Goal: Task Accomplishment & Management: Manage account settings

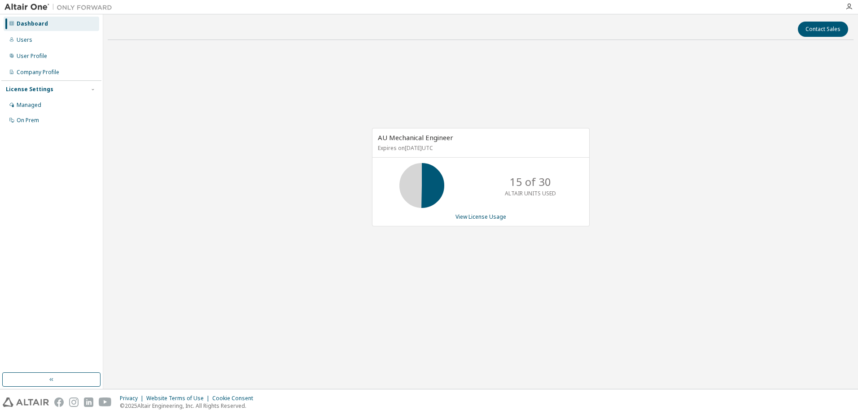
click at [298, 257] on div "AU Mechanical Engineer Expires on October 3, 2025 UTC 15 of 30 ALTAIR UNITS USE…" at bounding box center [481, 182] width 746 height 270
click at [277, 215] on div "AU Mechanical Engineer Expires on October 3, 2025 UTC 15 of 30 ALTAIR UNITS USE…" at bounding box center [481, 182] width 746 height 270
click at [468, 217] on link "View License Usage" at bounding box center [481, 217] width 51 height 8
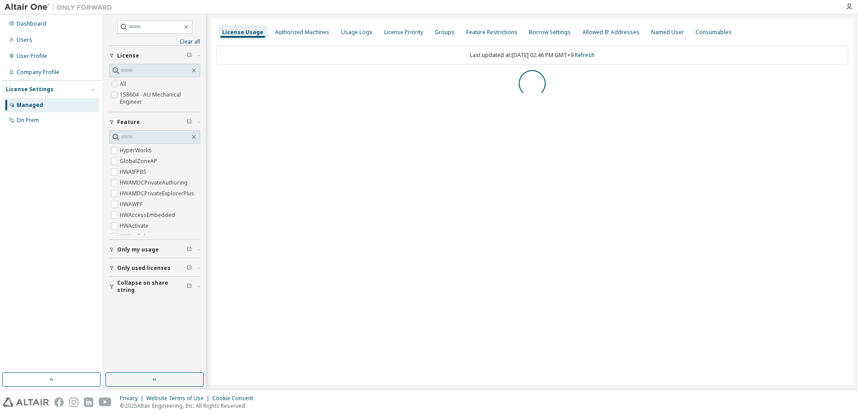
click at [115, 77] on div "All 158604 - AU Mechanical Engineer" at bounding box center [154, 86] width 91 height 44
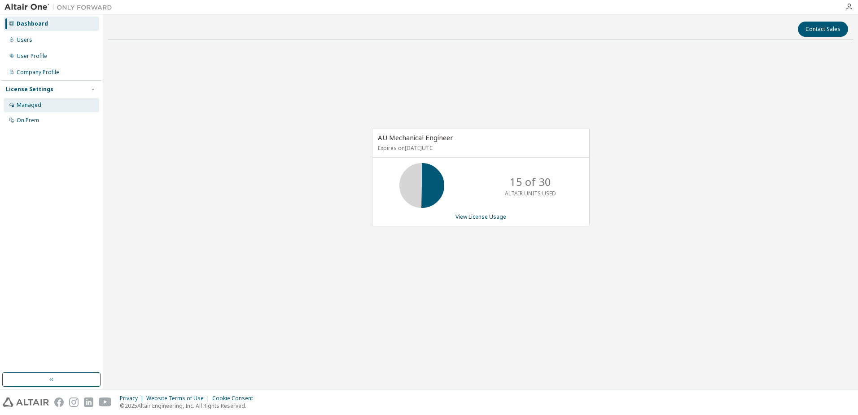
click at [50, 111] on div "Managed" at bounding box center [52, 105] width 96 height 14
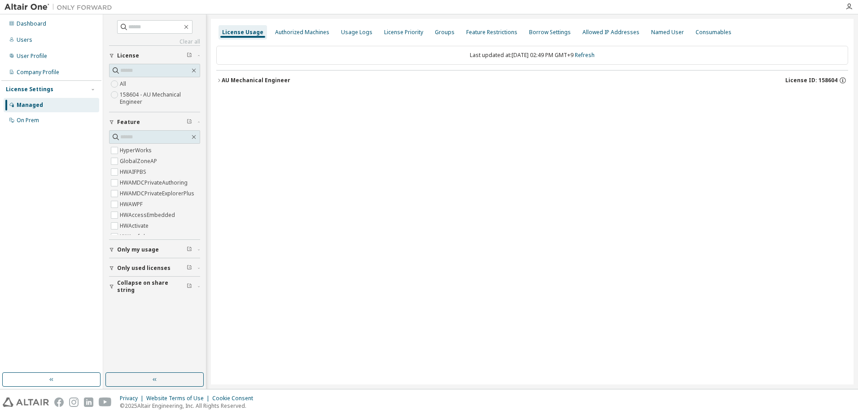
click at [136, 61] on button "License" at bounding box center [154, 56] width 91 height 20
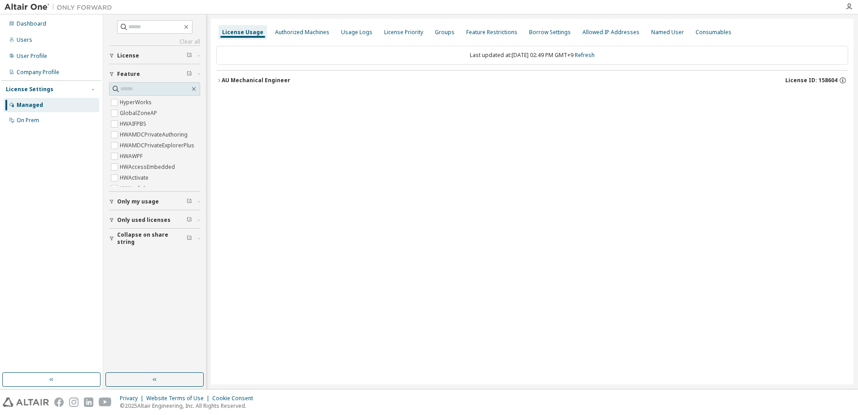
click at [138, 55] on div "License" at bounding box center [157, 55] width 80 height 7
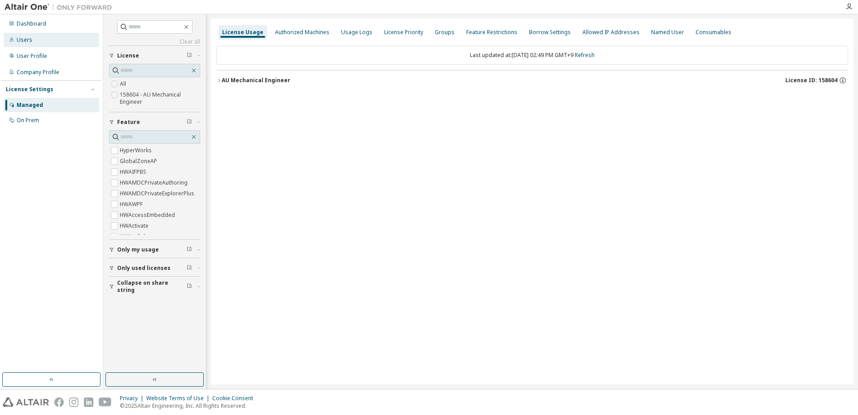
click at [27, 44] on div "Users" at bounding box center [52, 40] width 96 height 14
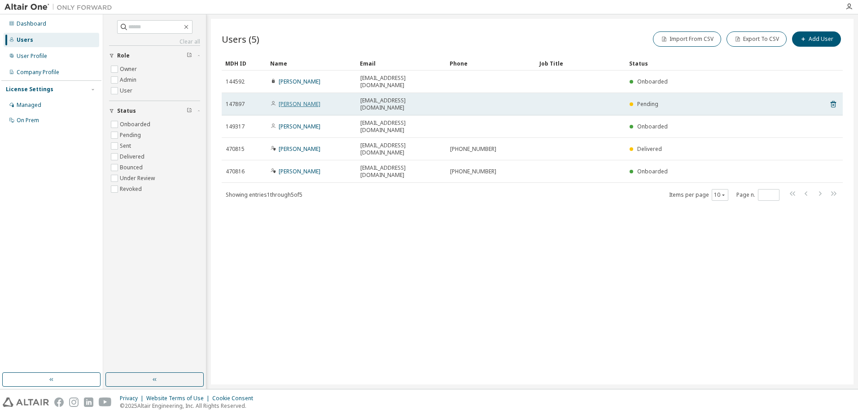
click at [308, 100] on link "Hirofumi Shimada" at bounding box center [300, 104] width 42 height 8
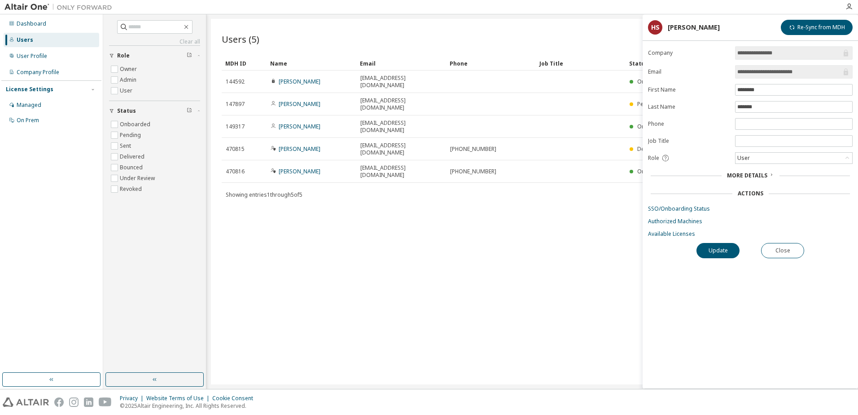
click at [774, 242] on div "**********" at bounding box center [751, 217] width 216 height 342
click at [774, 256] on button "Close" at bounding box center [782, 250] width 43 height 15
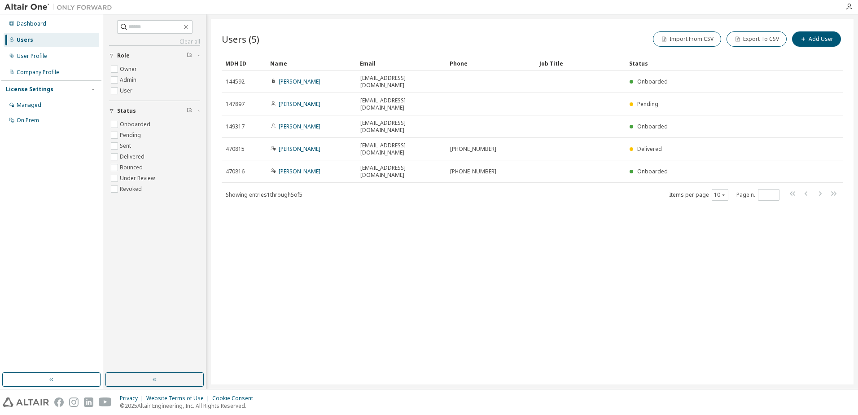
click at [365, 242] on div "Users (5) Import From CSV Export To CSV Add User Clear Load Save Save As Field …" at bounding box center [532, 201] width 643 height 365
